Goal: Information Seeking & Learning: Find specific page/section

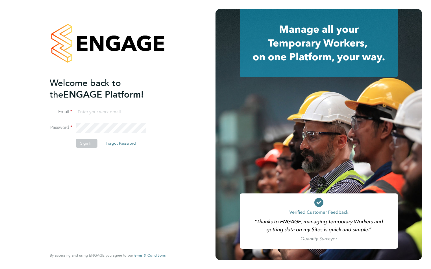
click at [97, 114] on input at bounding box center [111, 112] width 70 height 10
type input "viki.martyniak@prsjobs.com"
click at [94, 141] on button "Sign In" at bounding box center [86, 143] width 21 height 9
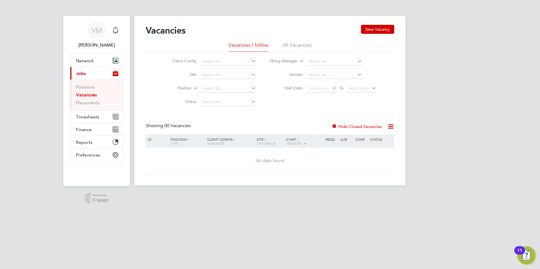
click at [292, 45] on li "All Vacancies" at bounding box center [296, 47] width 29 height 10
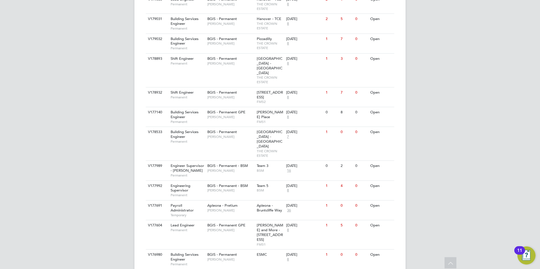
scroll to position [572, 0]
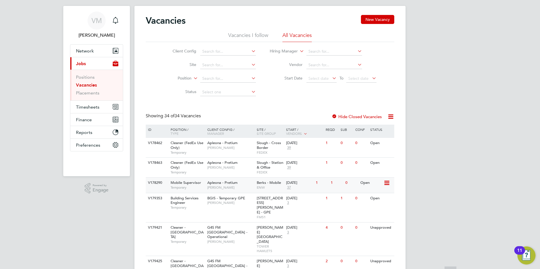
scroll to position [0, 0]
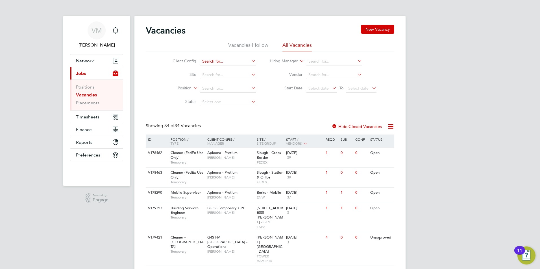
click at [226, 62] on input at bounding box center [228, 62] width 56 height 8
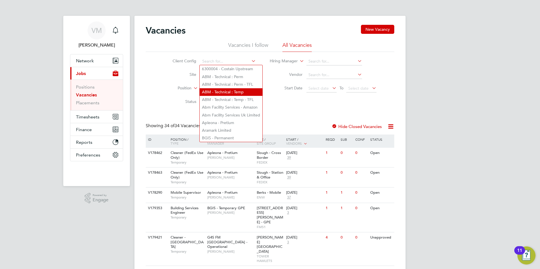
scroll to position [28, 0]
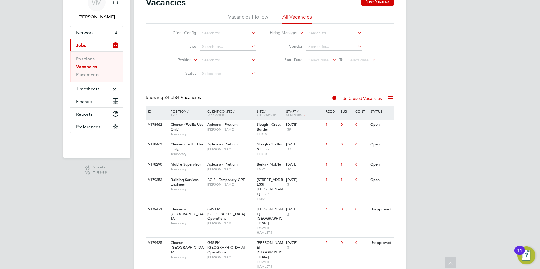
click at [288, 76] on div "Client Config Site Position Status Hiring Manager Vendor Start Date Select date…" at bounding box center [270, 52] width 248 height 57
click at [326, 33] on input at bounding box center [334, 33] width 56 height 8
click at [237, 43] on input at bounding box center [228, 47] width 56 height 8
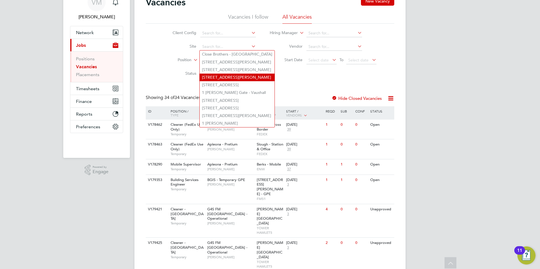
scroll to position [56, 0]
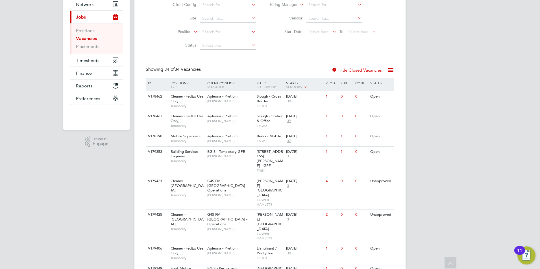
scroll to position [0, 0]
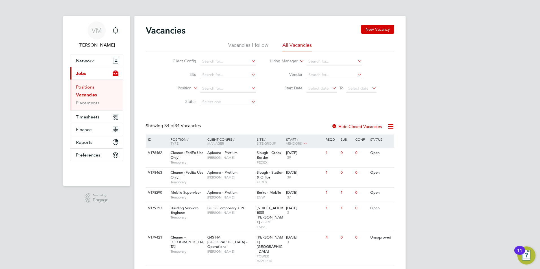
click at [86, 87] on link "Positions" at bounding box center [85, 86] width 19 height 5
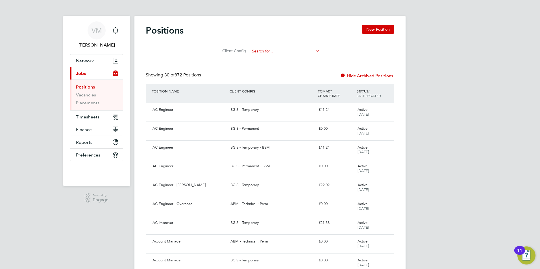
click at [268, 51] on input at bounding box center [285, 51] width 70 height 8
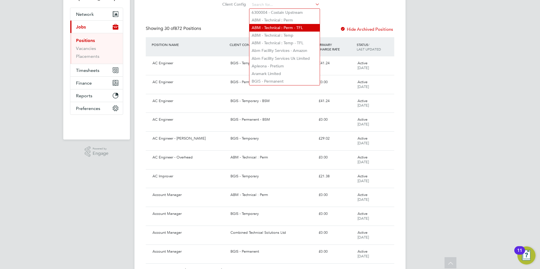
scroll to position [56, 0]
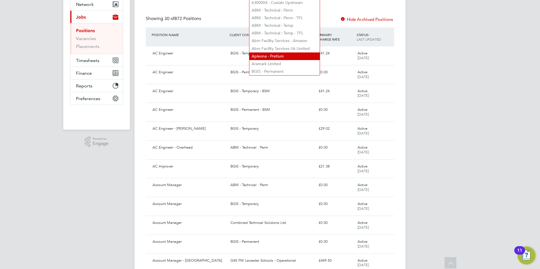
click at [285, 52] on li "Apleona - Pretium" at bounding box center [284, 56] width 70 height 8
type input "Apleona - Pretium"
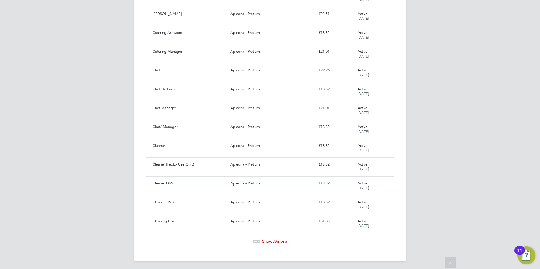
scroll to position [436, 0]
click at [276, 240] on span "30" at bounding box center [274, 240] width 5 height 5
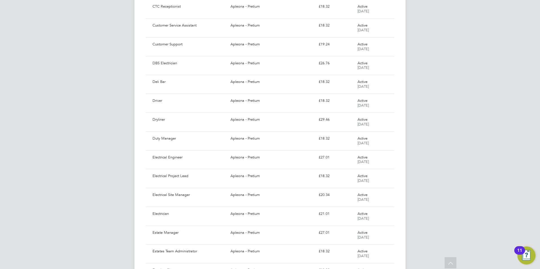
scroll to position [747, 0]
